Goal: Task Accomplishment & Management: Use online tool/utility

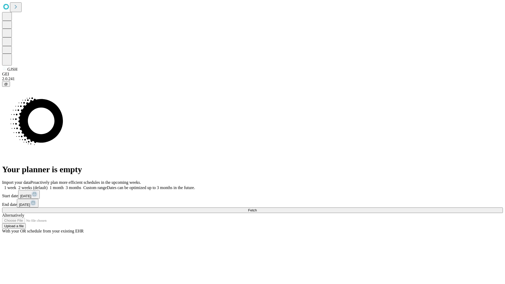
click at [257, 208] on span "Fetch" at bounding box center [252, 210] width 9 height 4
